Goal: Browse casually

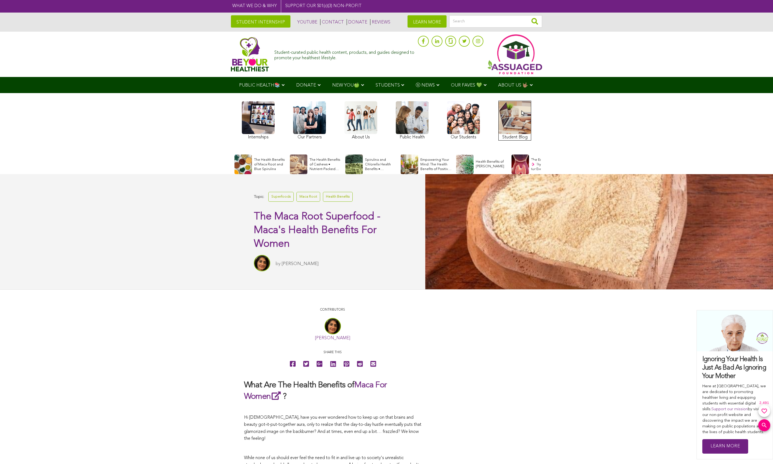
click at [522, 113] on link at bounding box center [514, 121] width 33 height 40
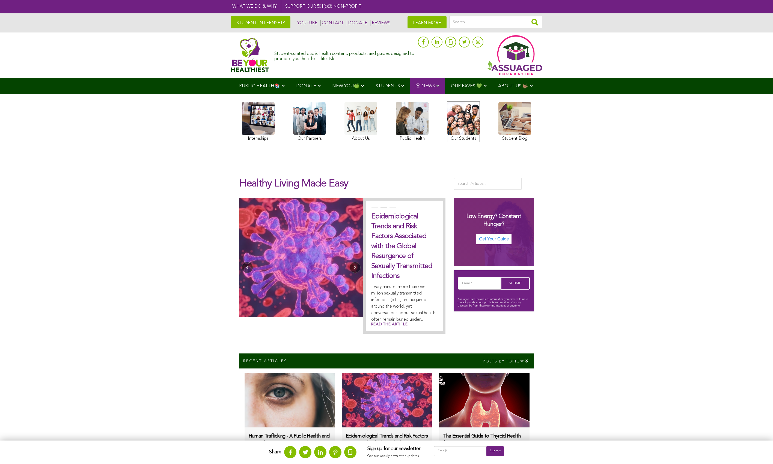
click at [466, 110] on link at bounding box center [463, 122] width 33 height 41
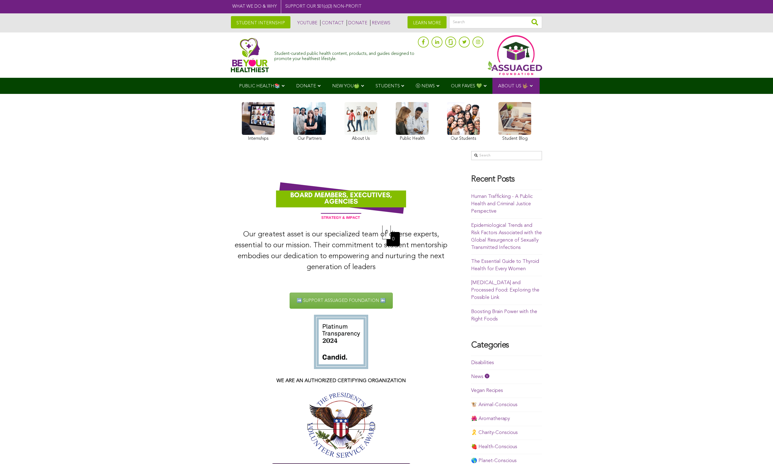
click at [346, 425] on img at bounding box center [341, 424] width 68 height 65
